Goal: Task Accomplishment & Management: Manage account settings

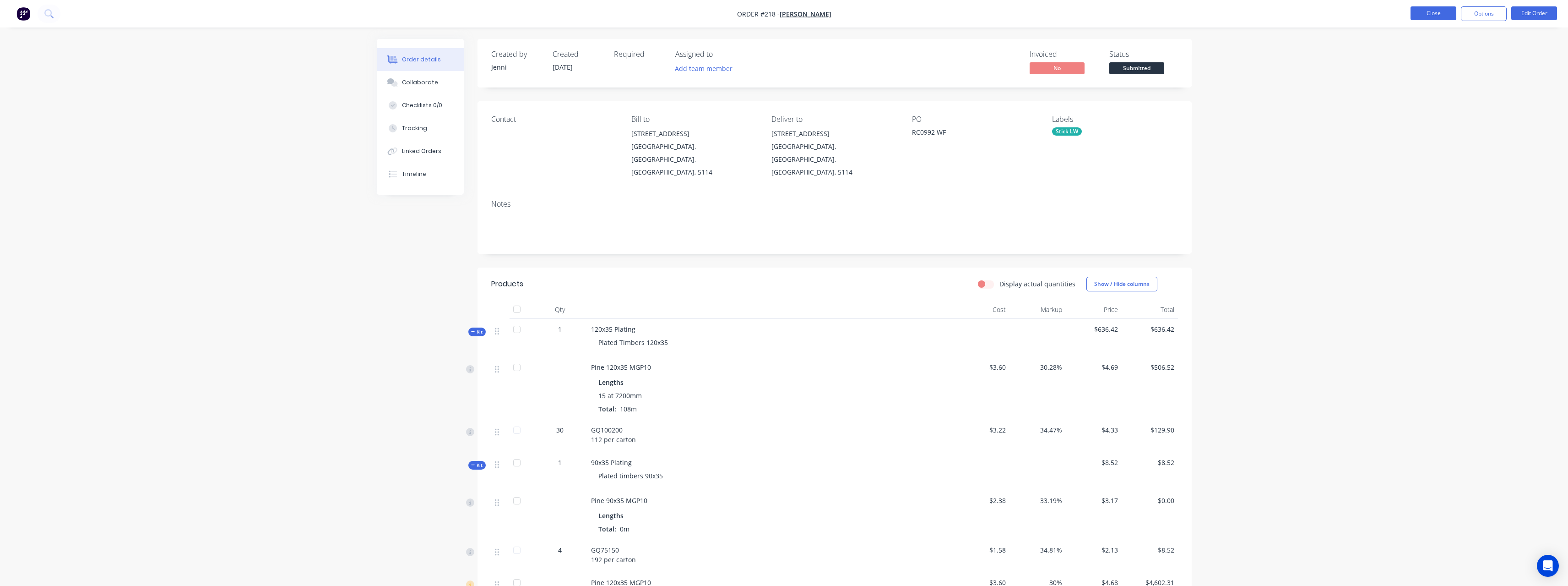
click at [1421, 17] on button "Close" at bounding box center [1433, 13] width 46 height 13
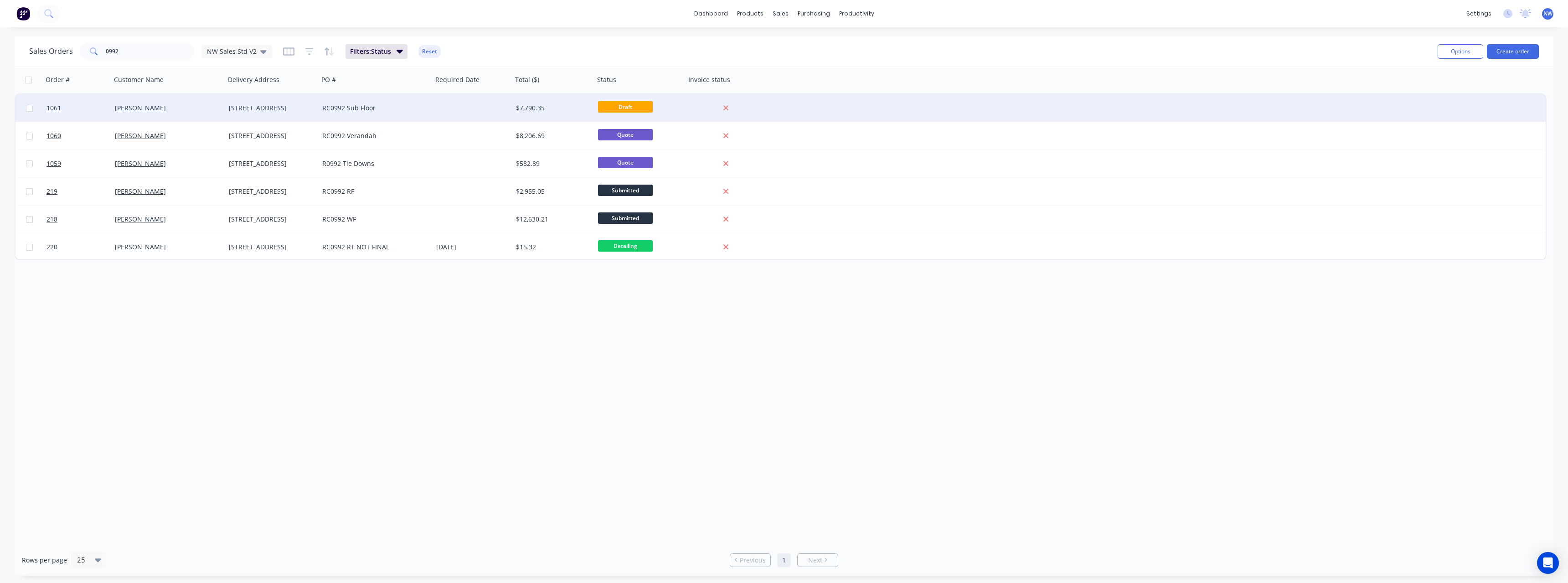
click at [345, 114] on div "RC0992 Sub Floor" at bounding box center [375, 108] width 114 height 27
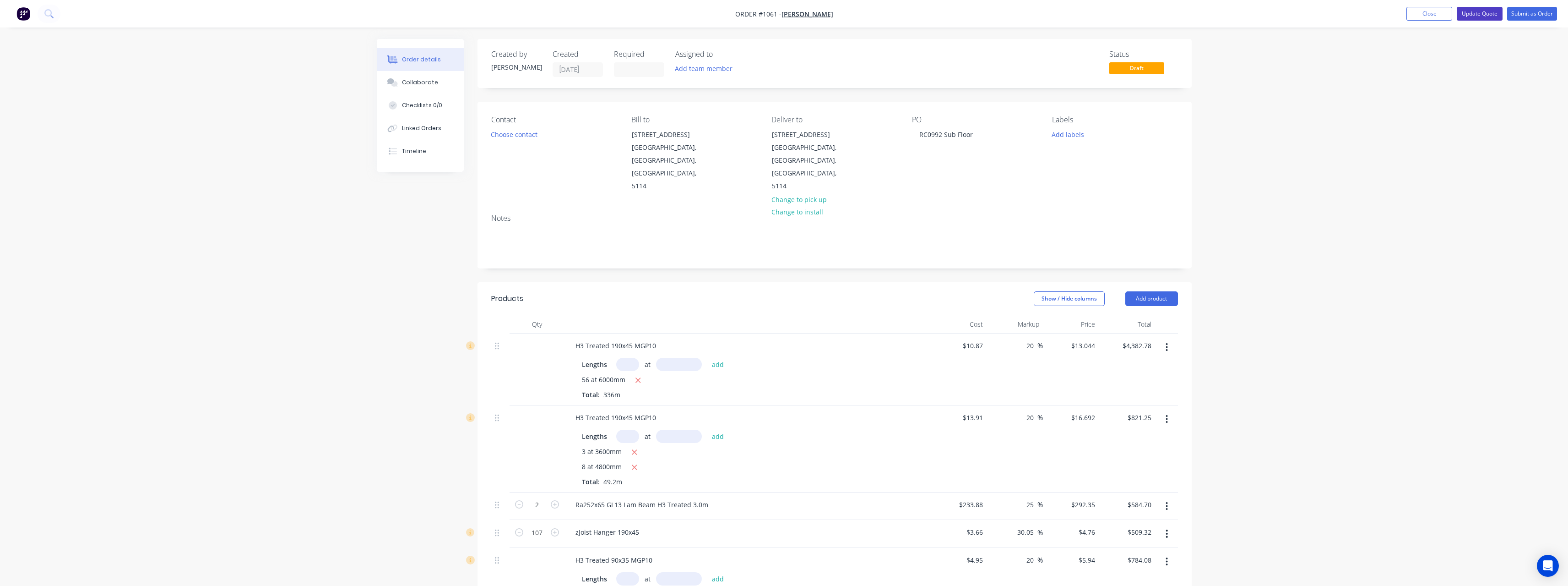
click at [1474, 15] on button "Update Quote" at bounding box center [1479, 13] width 46 height 13
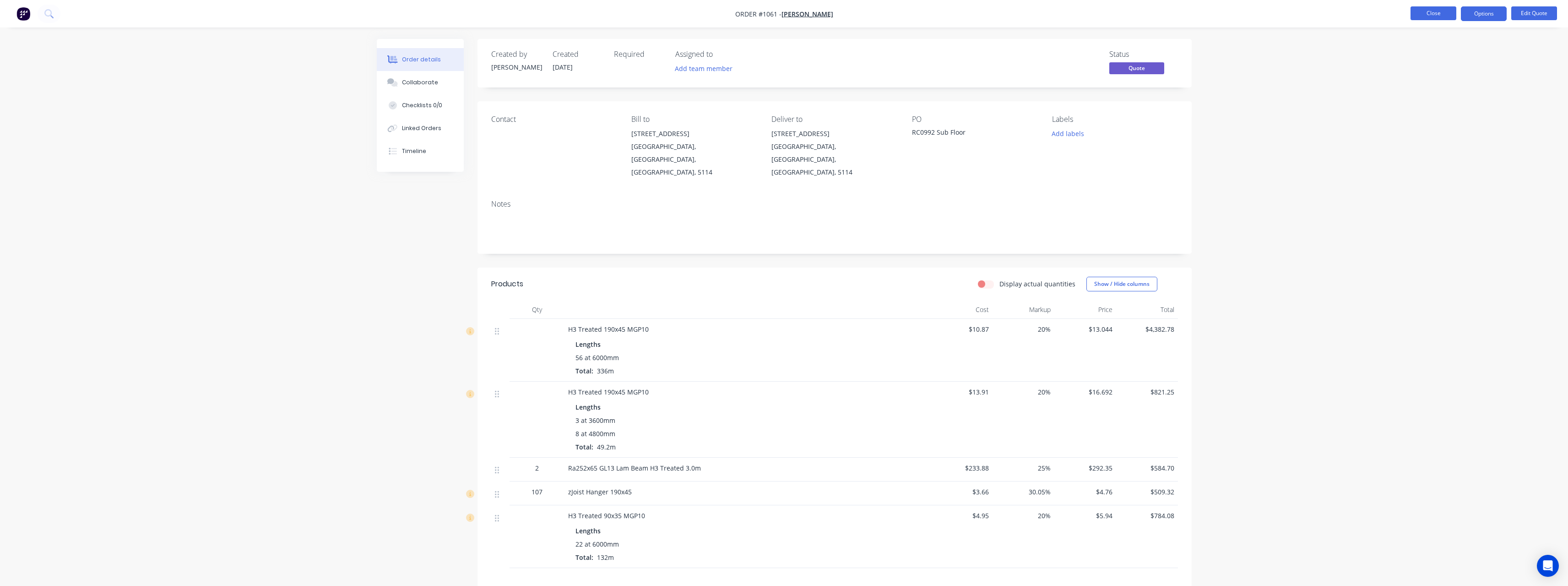
click at [1422, 10] on button "Close" at bounding box center [1433, 13] width 46 height 13
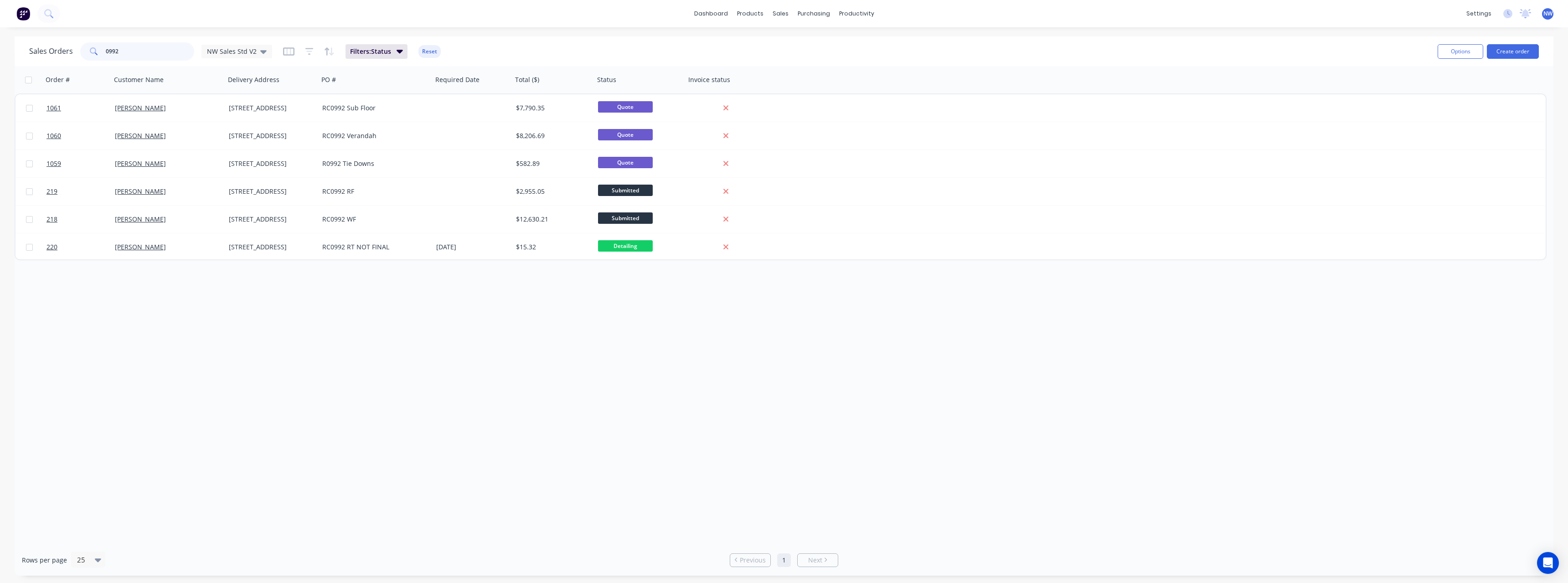
drag, startPoint x: 122, startPoint y: 55, endPoint x: 82, endPoint y: 57, distance: 40.0
click at [82, 57] on div "0992" at bounding box center [137, 52] width 114 height 18
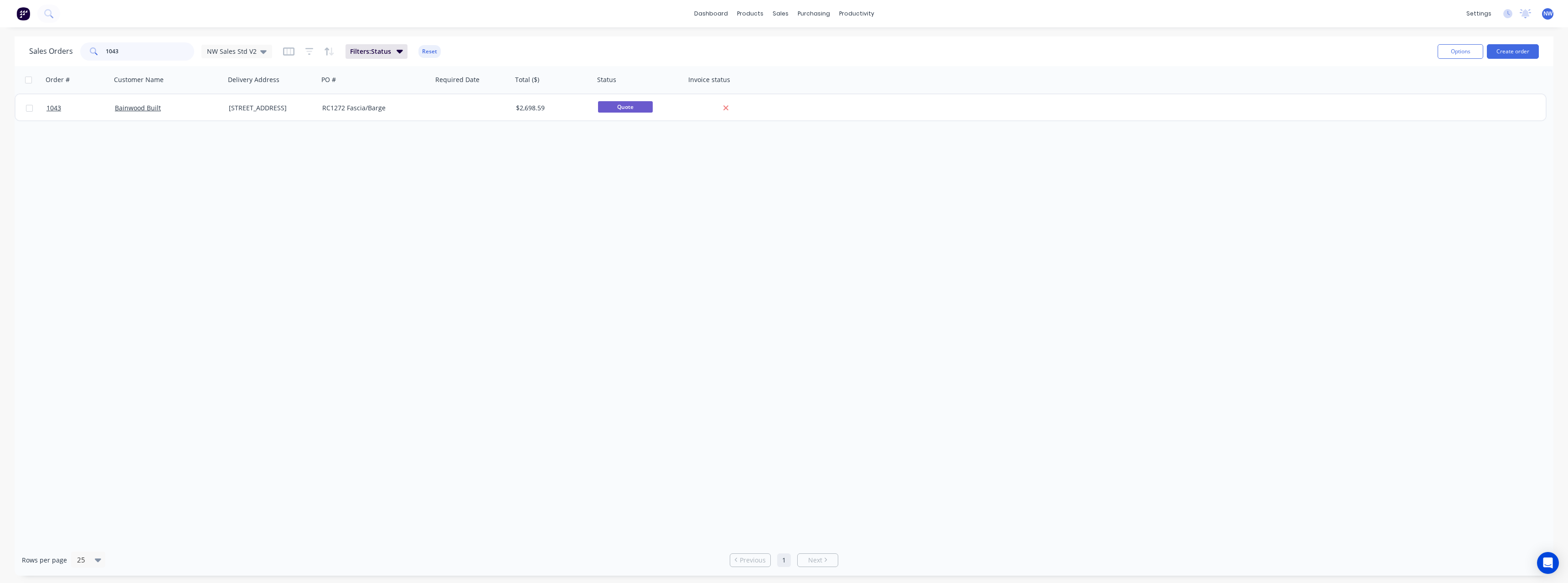
drag, startPoint x: 128, startPoint y: 52, endPoint x: 83, endPoint y: 58, distance: 45.4
click at [83, 58] on div "1043" at bounding box center [137, 52] width 114 height 18
type input "s"
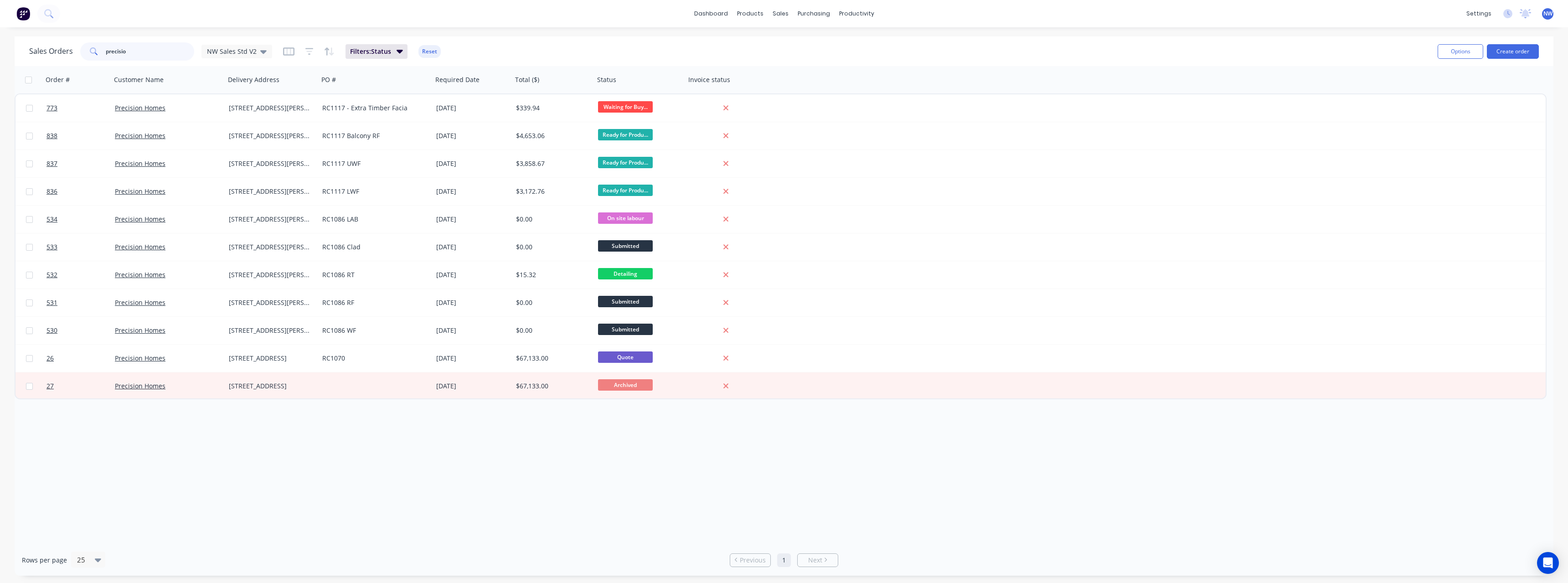
type input "precisio"
click at [1549, 13] on span "NW" at bounding box center [1548, 13] width 9 height 8
click at [1488, 110] on button "Sign out" at bounding box center [1492, 114] width 121 height 18
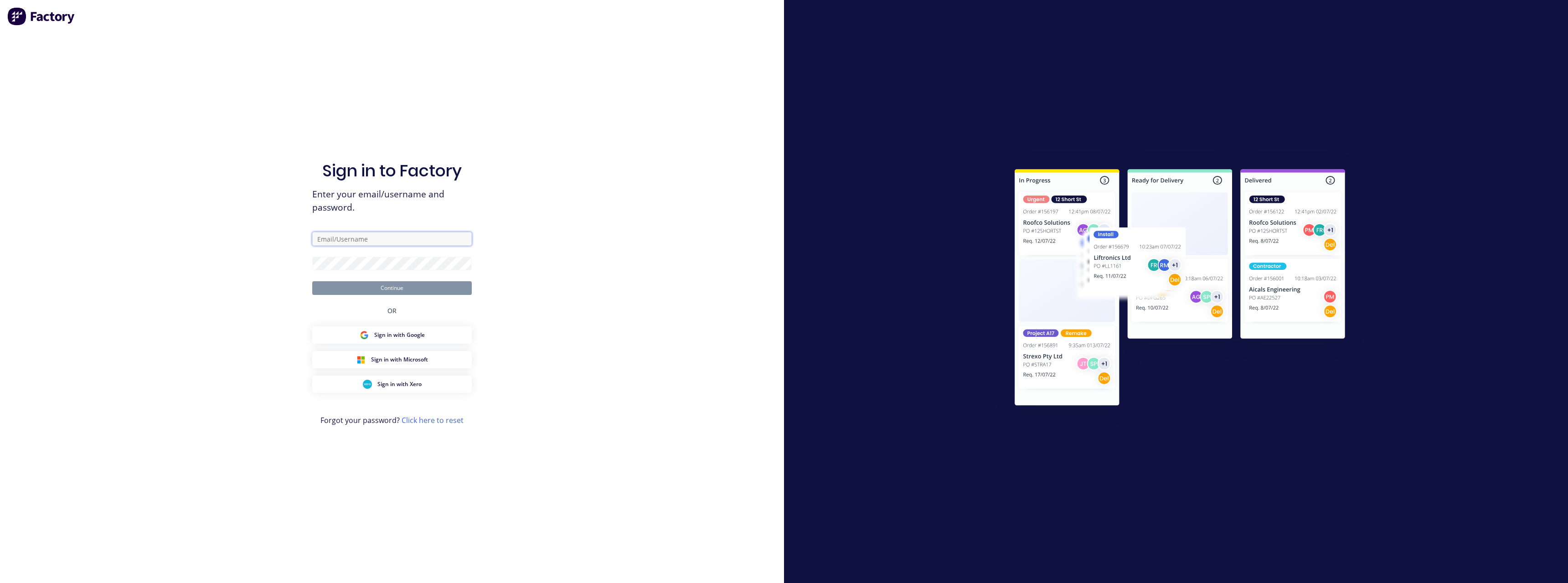
type input "[PERSON_NAME][EMAIL_ADDRESS][DOMAIN_NAME]"
